Goal: Check status: Check status

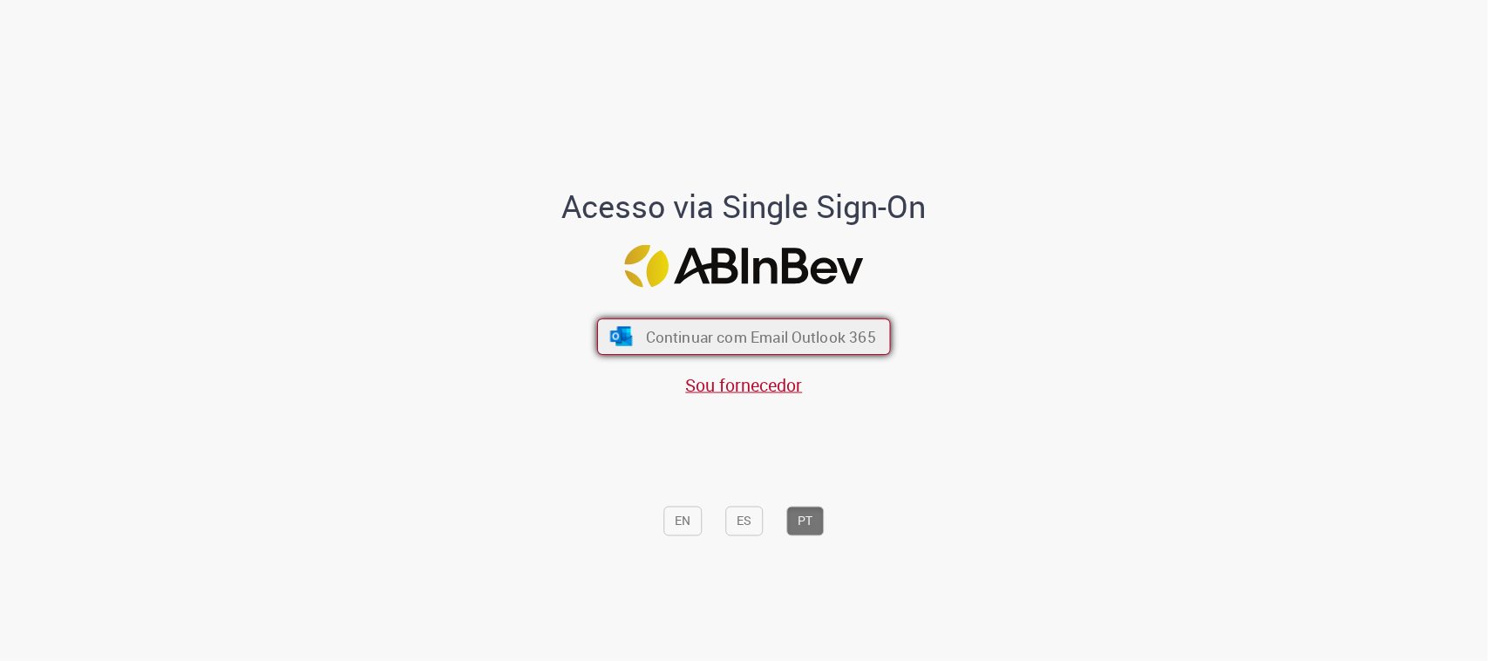
click at [774, 322] on button "Continuar com Email Outlook 365" at bounding box center [744, 336] width 294 height 37
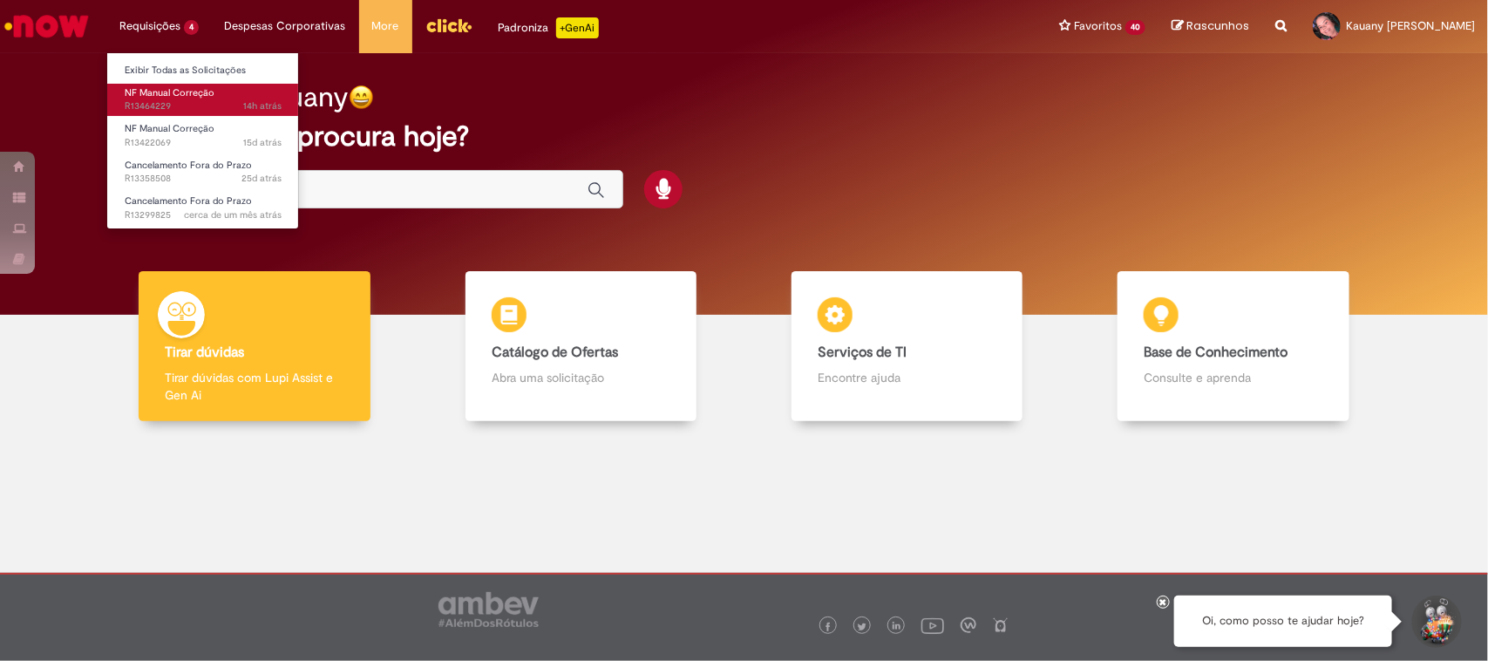
click at [166, 100] on span "14h atrás 14 horas atrás R13464229" at bounding box center [203, 106] width 157 height 14
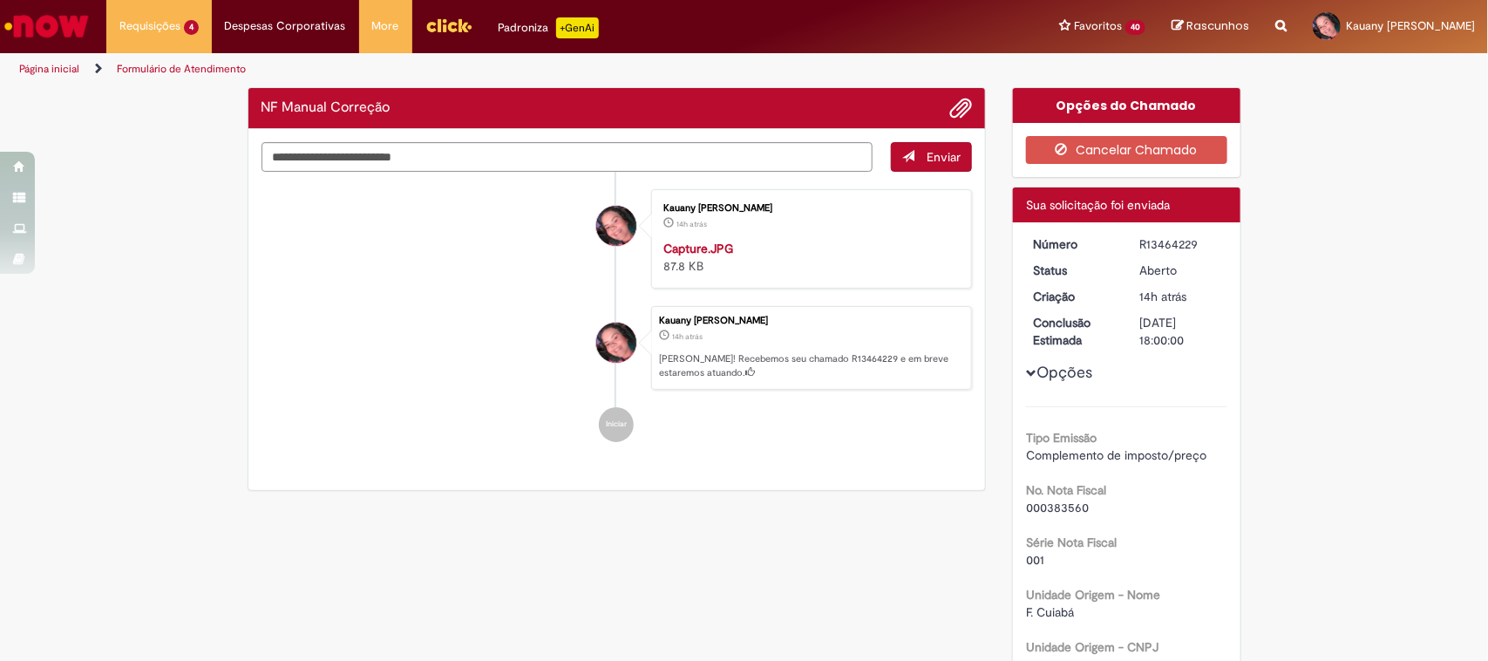
click at [1140, 241] on div "R13464229" at bounding box center [1180, 243] width 81 height 17
copy div "R13464229"
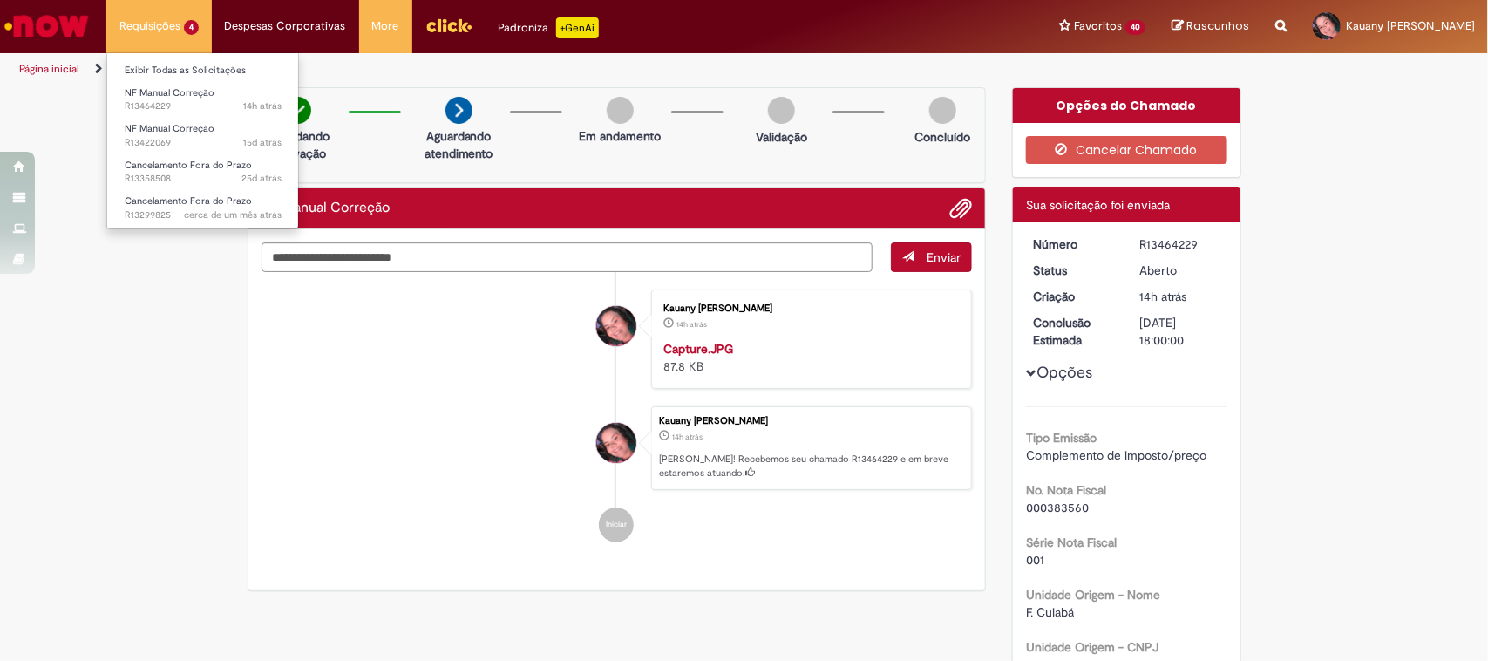
click at [151, 27] on li "Requisições 4 Exibir Todas as Solicitações NF Manual Correção 14h atrás 14 hora…" at bounding box center [158, 26] width 105 height 52
drag, startPoint x: 172, startPoint y: 24, endPoint x: 177, endPoint y: 128, distance: 103.9
click at [171, 24] on li "Requisições 4 Exibir Todas as Solicitações NF Manual Correção 14h atrás 14 hora…" at bounding box center [158, 26] width 105 height 52
click at [168, 132] on span "NF Manual Correção" at bounding box center [170, 128] width 90 height 13
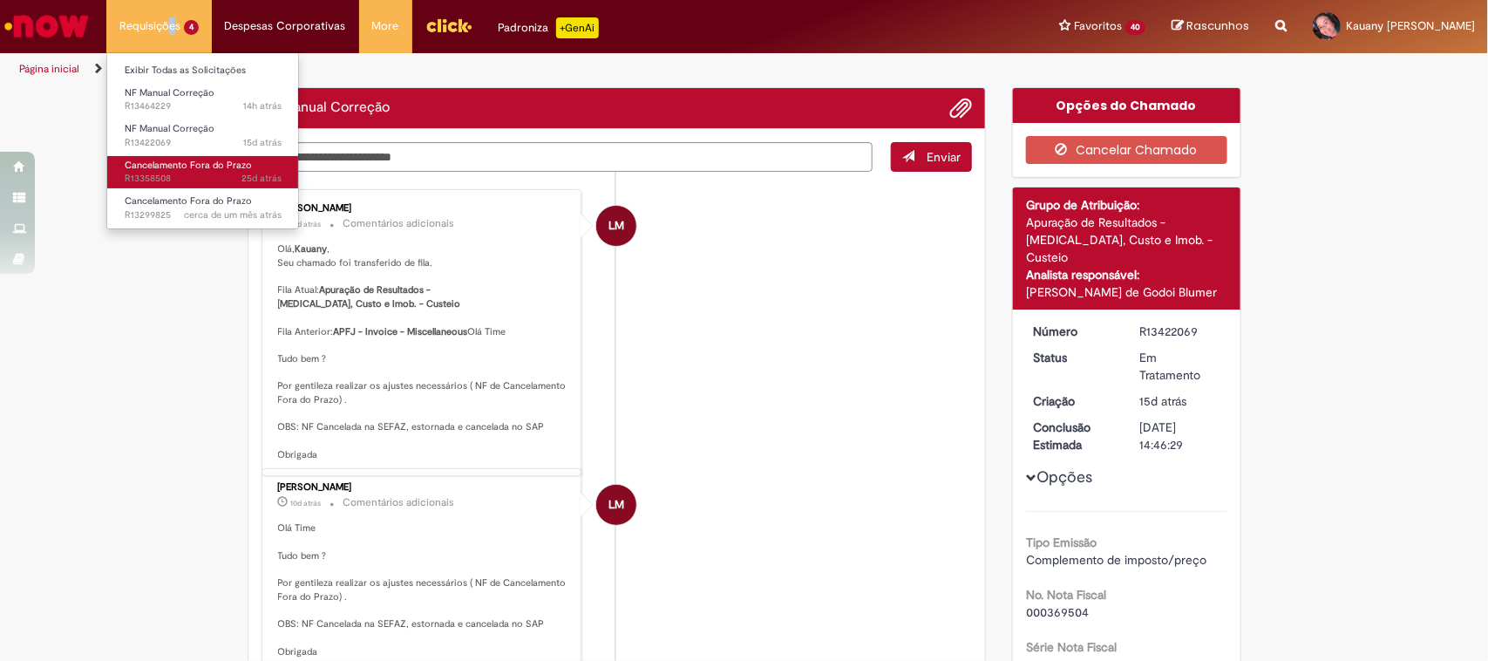
click at [201, 166] on span "Cancelamento Fora do Prazo" at bounding box center [188, 165] width 127 height 13
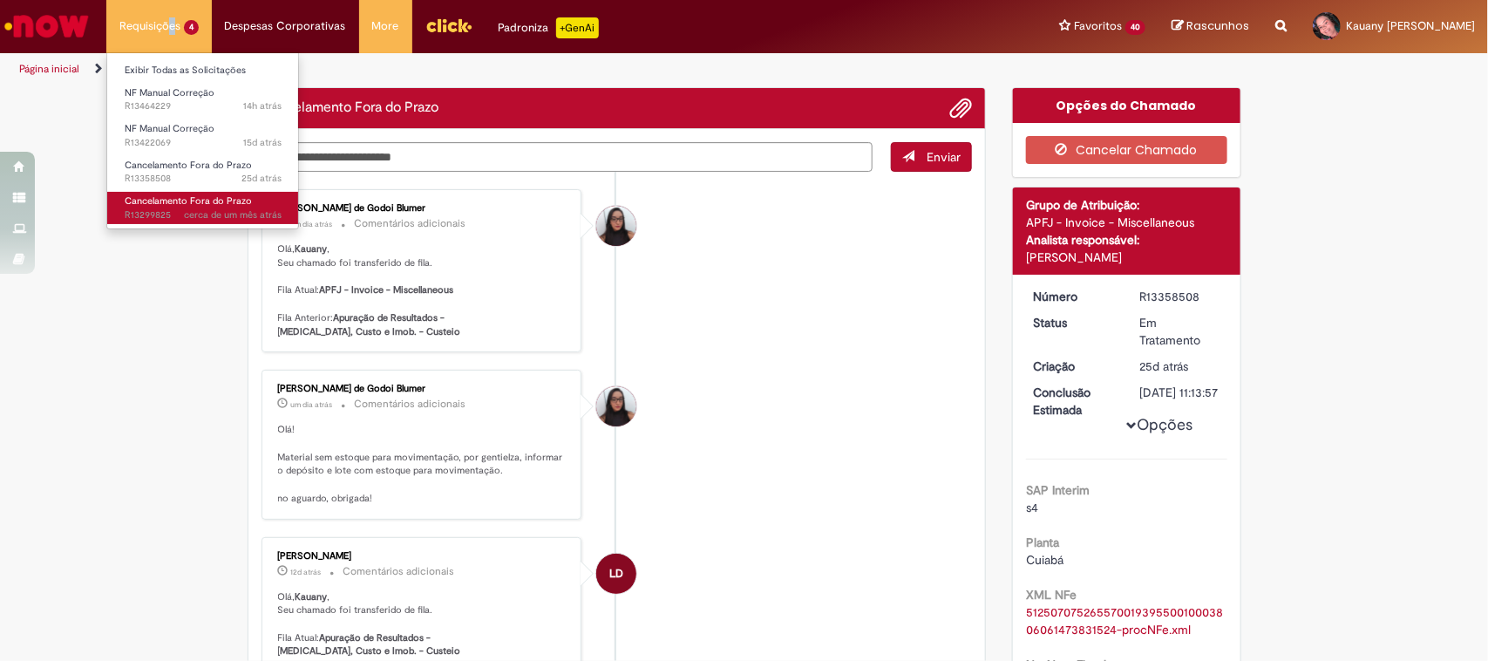
click at [171, 200] on span "Cancelamento Fora do Prazo" at bounding box center [188, 200] width 127 height 13
